Goal: Navigation & Orientation: Find specific page/section

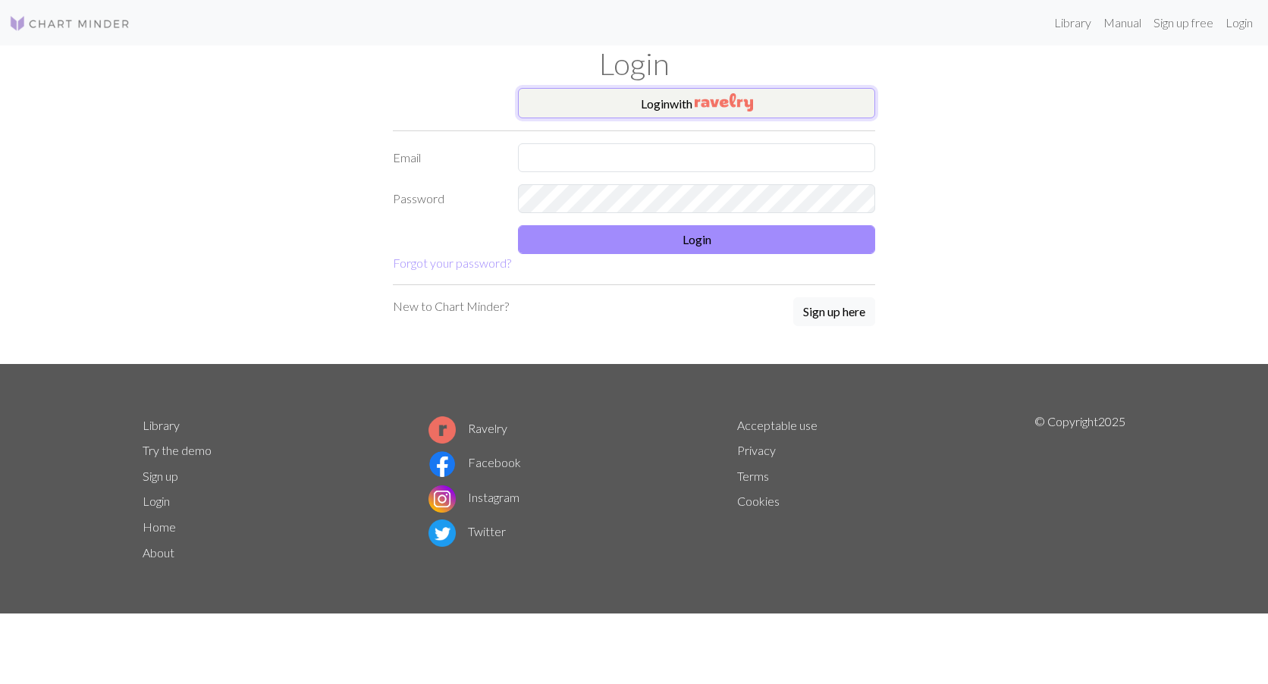
click at [683, 105] on button "Login with" at bounding box center [696, 103] width 357 height 30
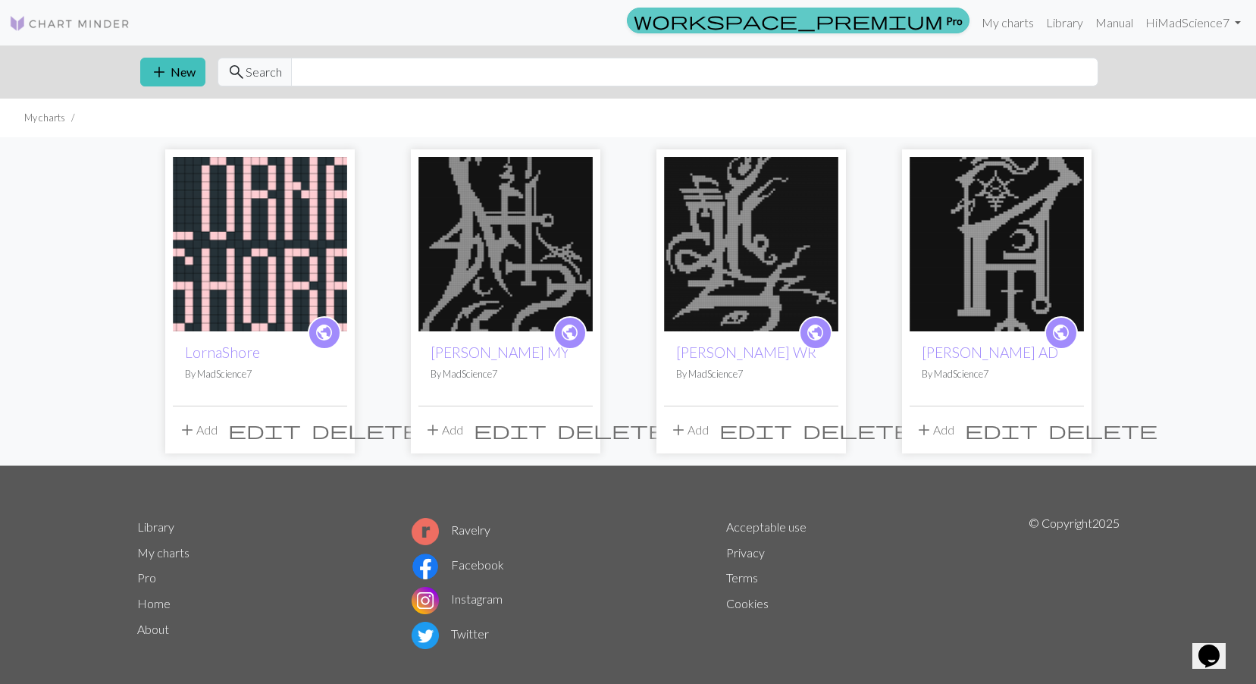
click at [926, 31] on span "workspace_premium" at bounding box center [788, 20] width 309 height 21
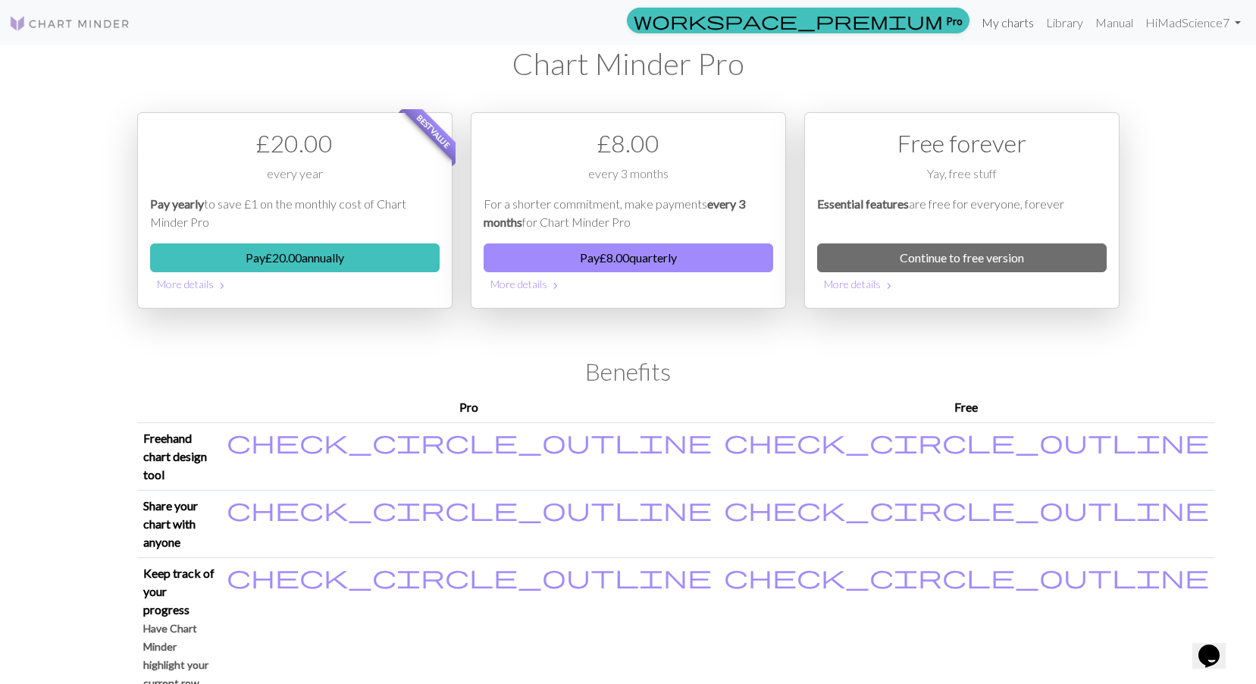
click at [1026, 13] on link "My charts" at bounding box center [1008, 23] width 64 height 30
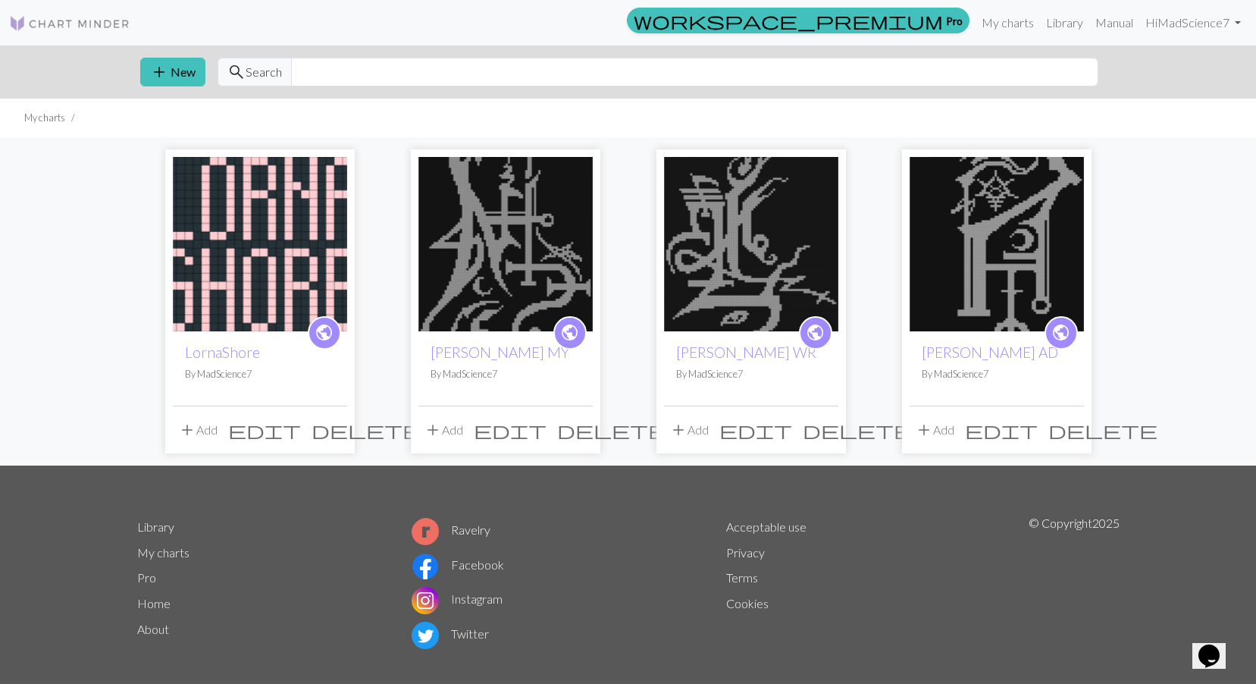
click at [823, 334] on span "public" at bounding box center [815, 333] width 19 height 24
